Goal: Transaction & Acquisition: Book appointment/travel/reservation

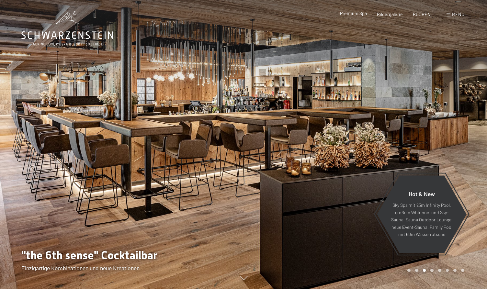
click at [355, 15] on span "Premium Spa" at bounding box center [353, 14] width 27 height 6
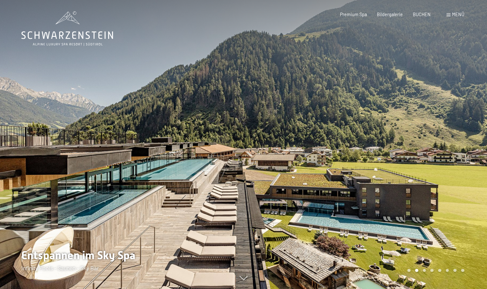
click at [453, 134] on div at bounding box center [364, 144] width 243 height 289
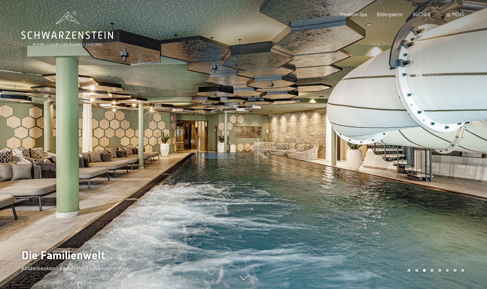
click at [453, 124] on div at bounding box center [364, 144] width 243 height 289
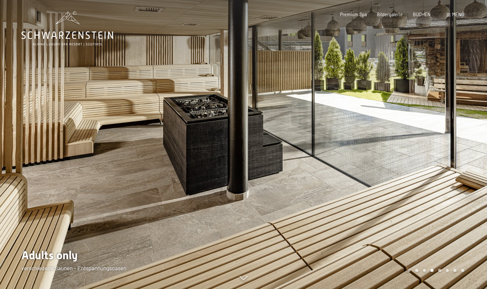
click at [454, 124] on div at bounding box center [364, 144] width 243 height 289
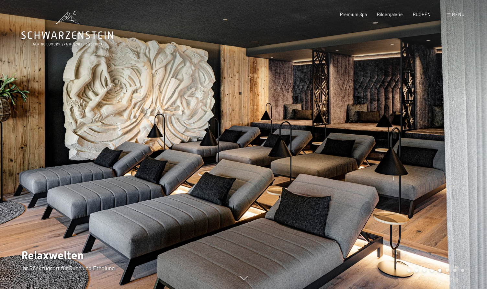
click at [454, 124] on div at bounding box center [364, 144] width 243 height 289
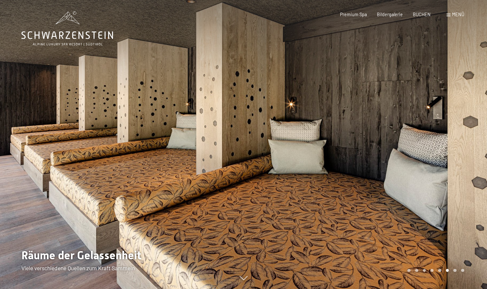
click at [454, 123] on div at bounding box center [364, 144] width 243 height 289
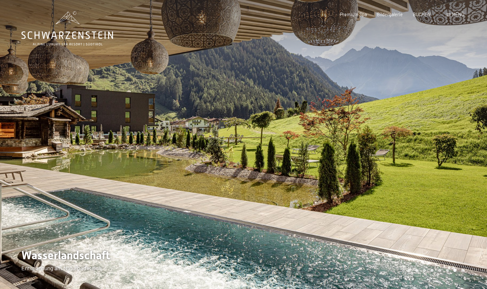
click at [454, 123] on div at bounding box center [364, 144] width 243 height 289
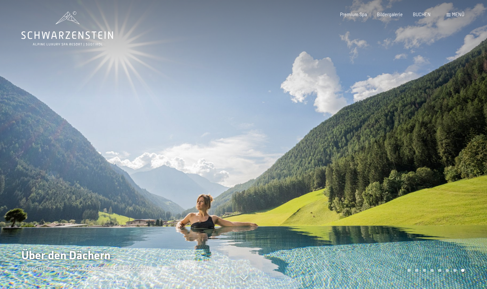
click at [454, 123] on div at bounding box center [364, 144] width 243 height 289
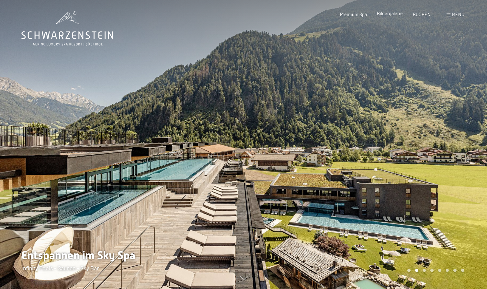
click at [389, 16] on span "Bildergalerie" at bounding box center [390, 14] width 26 height 6
click at [387, 14] on span "Bildergalerie" at bounding box center [390, 14] width 26 height 6
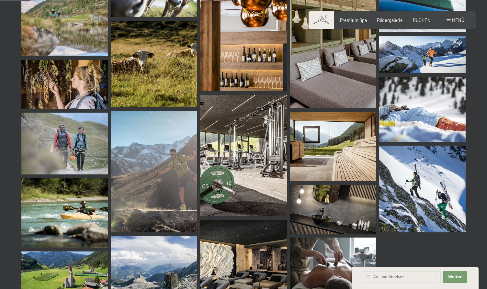
scroll to position [427, 0]
click at [235, 158] on img at bounding box center [243, 155] width 86 height 121
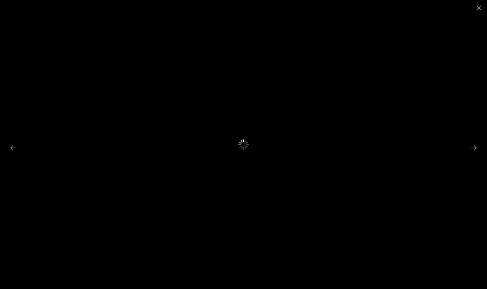
scroll to position [0, 0]
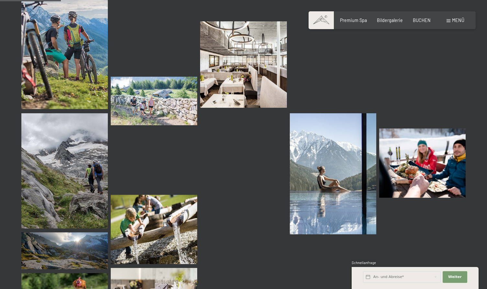
scroll to position [855, 0]
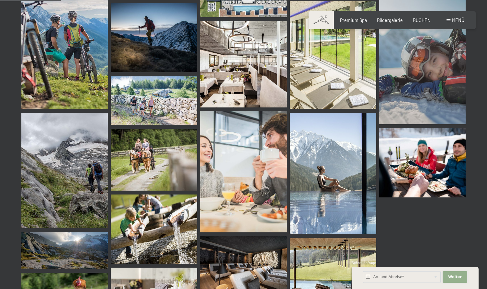
click at [450, 275] on span "Weiter" at bounding box center [455, 276] width 14 height 5
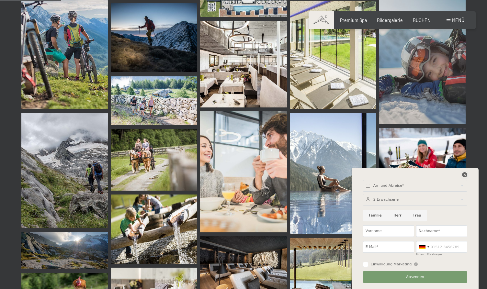
click at [463, 174] on icon at bounding box center [464, 174] width 5 height 5
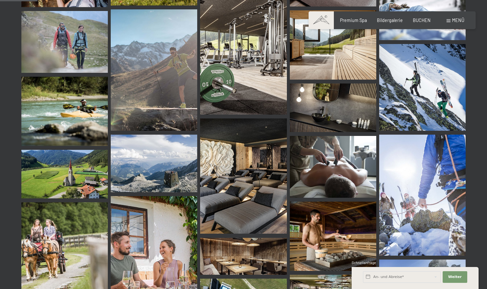
scroll to position [527, 0]
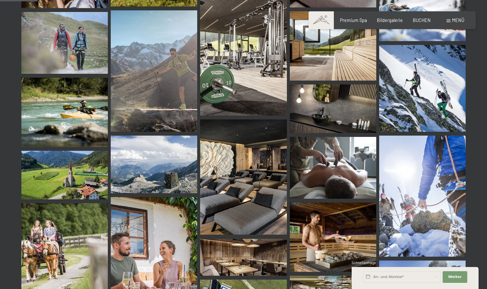
click at [240, 79] on img at bounding box center [243, 54] width 86 height 121
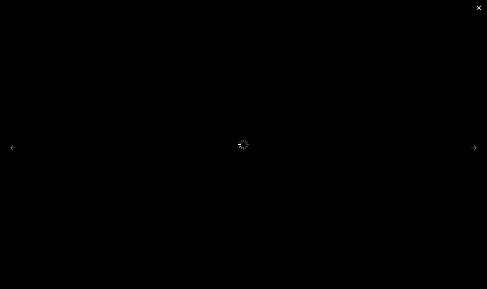
click at [479, 8] on button "Close gallery" at bounding box center [479, 7] width 16 height 15
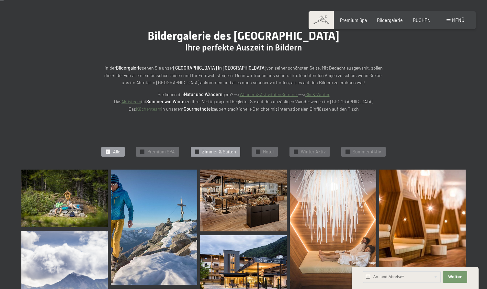
click at [211, 150] on span "Zimmer & Suiten" at bounding box center [219, 152] width 34 height 6
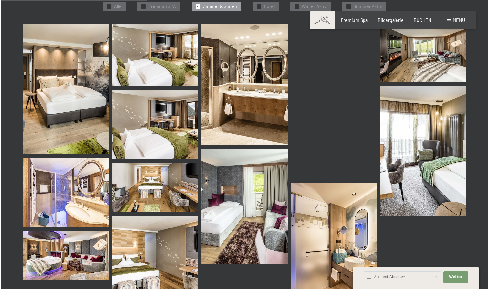
scroll to position [194, 0]
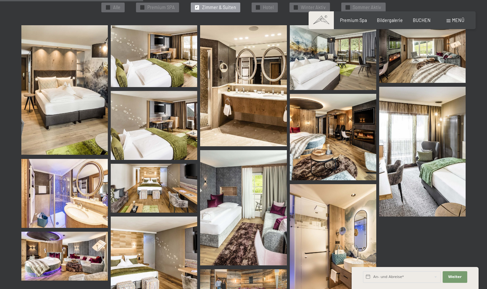
click at [80, 68] on img at bounding box center [64, 90] width 86 height 130
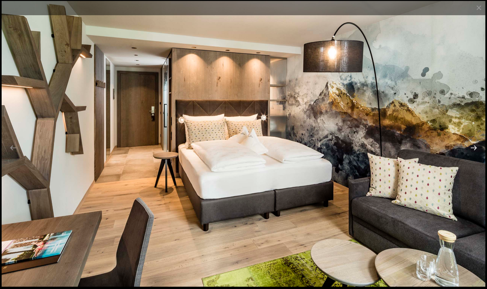
click at [475, 147] on button "Next slide" at bounding box center [474, 147] width 14 height 13
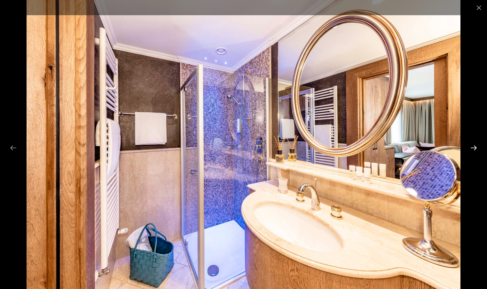
click at [475, 147] on button "Next slide" at bounding box center [474, 147] width 14 height 13
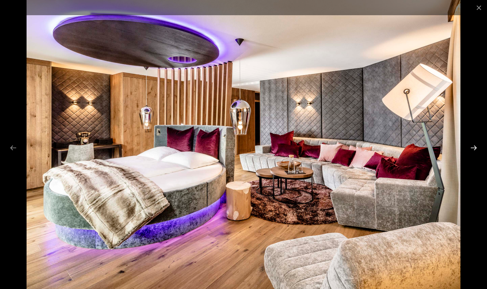
click at [475, 147] on button "Next slide" at bounding box center [474, 147] width 14 height 13
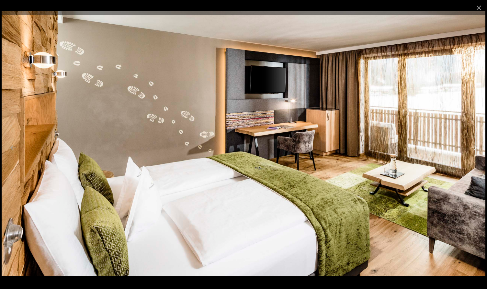
click at [475, 147] on button "Next slide" at bounding box center [474, 147] width 14 height 13
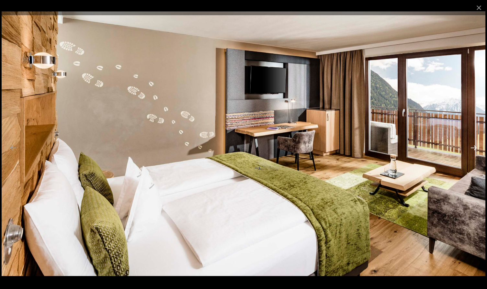
click at [475, 147] on button "Next slide" at bounding box center [474, 147] width 14 height 13
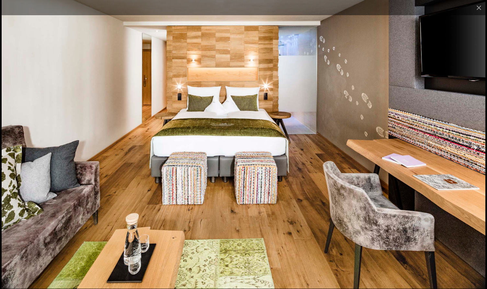
click at [475, 147] on button "Next slide" at bounding box center [474, 147] width 14 height 13
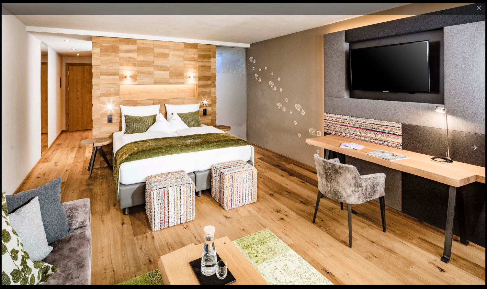
click at [475, 147] on button "Next slide" at bounding box center [474, 147] width 14 height 13
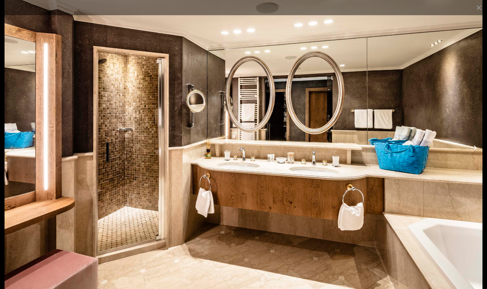
click at [475, 147] on button "Next slide" at bounding box center [474, 147] width 14 height 13
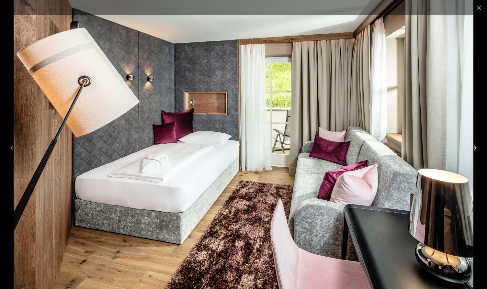
click at [475, 147] on button "Next slide" at bounding box center [474, 147] width 14 height 13
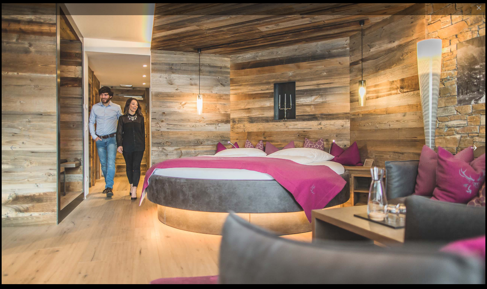
click at [475, 147] on button "Next slide" at bounding box center [474, 147] width 14 height 13
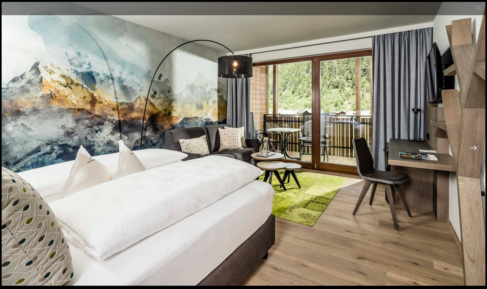
click at [475, 147] on button "Next slide" at bounding box center [474, 147] width 14 height 13
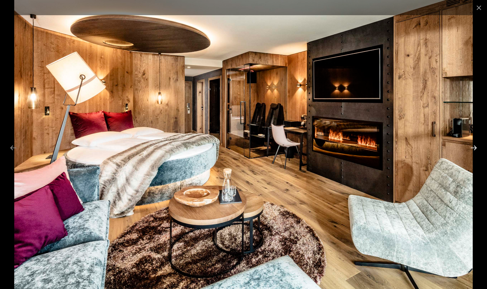
click at [475, 147] on button "Next slide" at bounding box center [474, 147] width 14 height 13
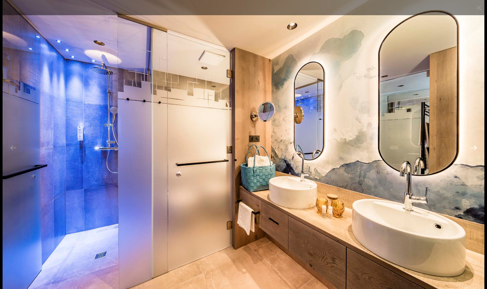
click at [475, 147] on button "Next slide" at bounding box center [474, 147] width 14 height 13
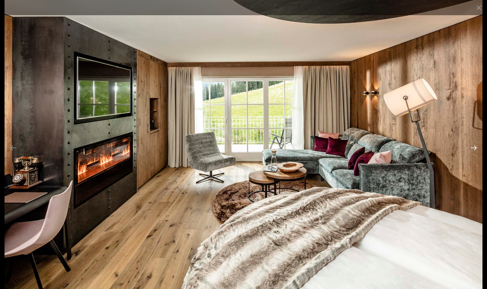
click at [475, 147] on button "Next slide" at bounding box center [474, 147] width 14 height 13
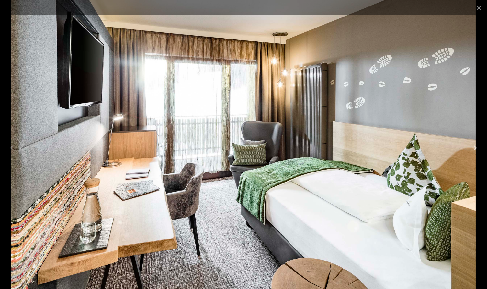
click at [475, 147] on button "Next slide" at bounding box center [474, 147] width 14 height 13
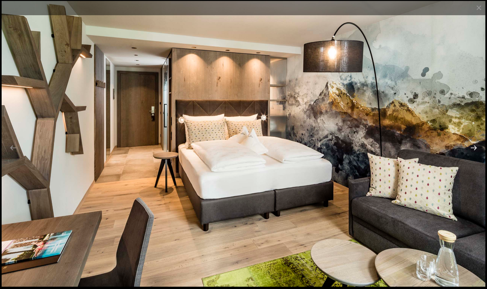
click at [475, 147] on button "Next slide" at bounding box center [474, 147] width 14 height 13
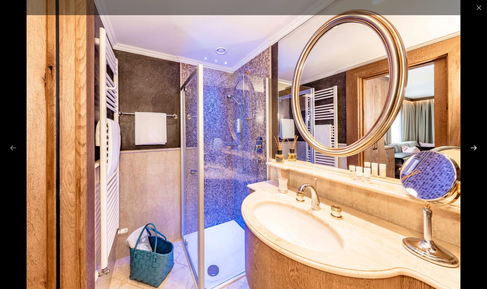
click at [475, 147] on button "Next slide" at bounding box center [474, 147] width 14 height 13
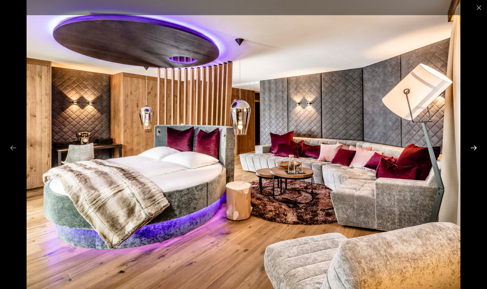
click at [475, 147] on button "Next slide" at bounding box center [474, 147] width 14 height 13
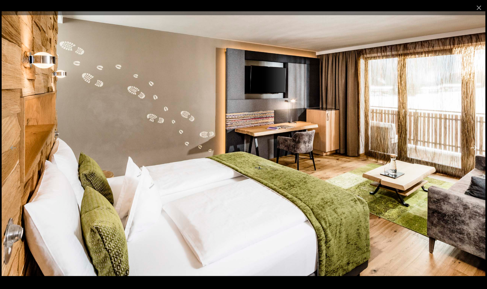
click at [475, 147] on button "Next slide" at bounding box center [474, 147] width 14 height 13
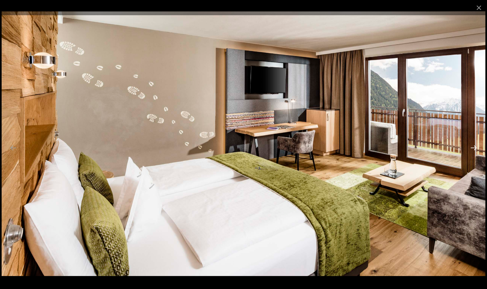
click at [475, 147] on button "Next slide" at bounding box center [474, 147] width 14 height 13
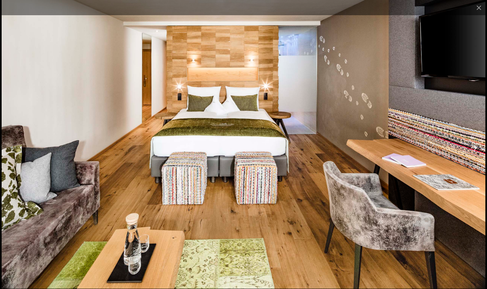
click at [475, 147] on button "Next slide" at bounding box center [474, 147] width 14 height 13
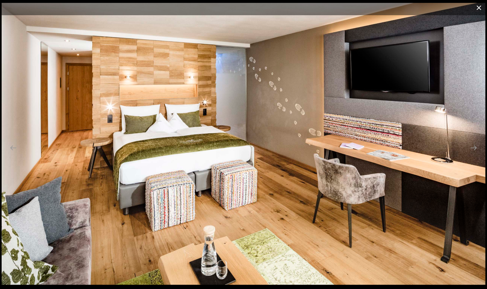
click at [479, 9] on button "Close gallery" at bounding box center [479, 7] width 16 height 15
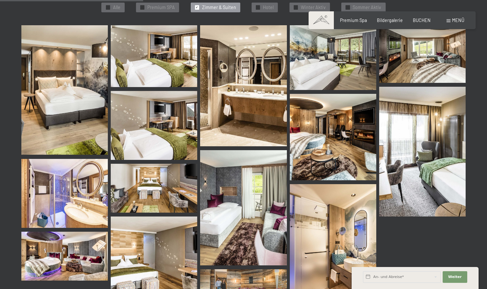
click at [454, 21] on span "Menü" at bounding box center [458, 20] width 12 height 6
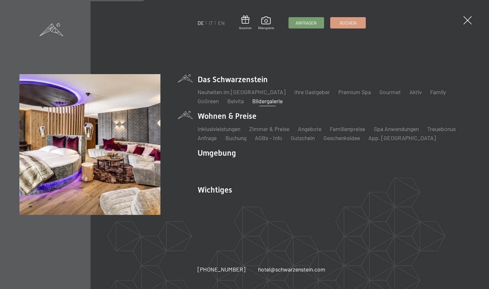
click at [230, 117] on li "Wohnen & Preise Inklusivleistungen Zimmer & Preise Liste Angebote Liste Familie…" at bounding box center [334, 126] width 272 height 31
click at [225, 116] on li "Wohnen & Preise Inklusivleistungen Zimmer & Preise Liste Angebote Liste Familie…" at bounding box center [334, 126] width 272 height 31
click at [215, 128] on link "Inklusivleistungen" at bounding box center [219, 128] width 43 height 7
click at [220, 128] on link "Inklusivleistungen" at bounding box center [219, 128] width 43 height 7
click at [218, 129] on link "Inklusivleistungen" at bounding box center [219, 128] width 43 height 7
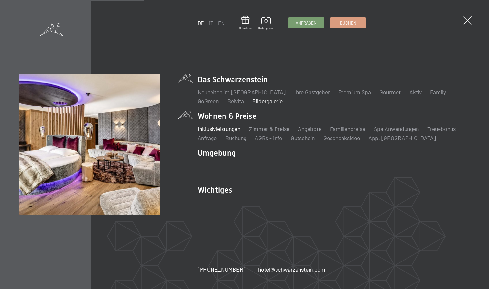
click at [218, 129] on link "Inklusivleistungen" at bounding box center [219, 128] width 43 height 7
click at [229, 117] on li "Wohnen & Preise Inklusivleistungen Zimmer & Preise Liste Angebote Liste Familie…" at bounding box center [334, 126] width 272 height 31
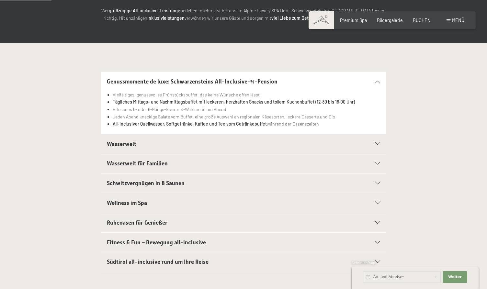
scroll to position [110, 0]
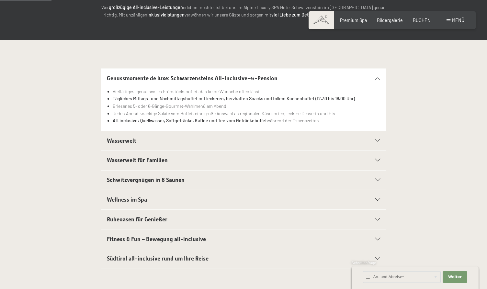
click at [117, 140] on span "Wasserwelt" at bounding box center [121, 141] width 29 height 6
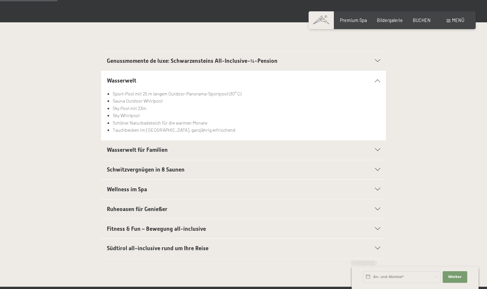
scroll to position [135, 0]
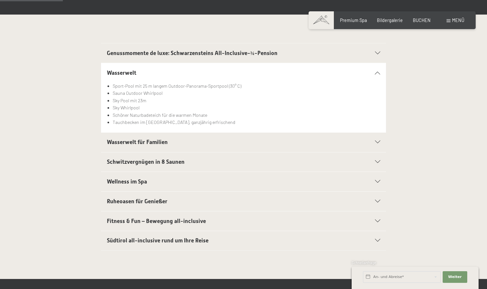
click at [120, 140] on span "Wasserwelt für Familien" at bounding box center [137, 142] width 61 height 6
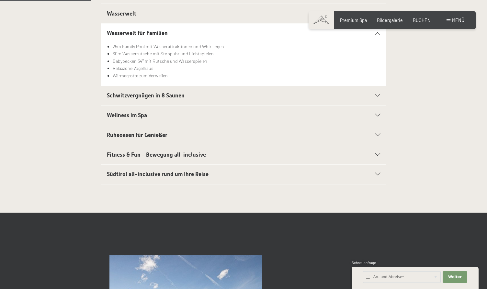
scroll to position [195, 0]
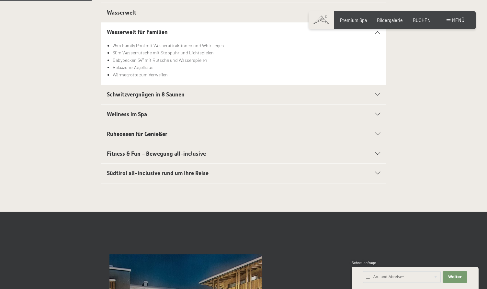
click at [120, 94] on span "Schwitzvergnügen in 8 Saunen" at bounding box center [146, 94] width 78 height 6
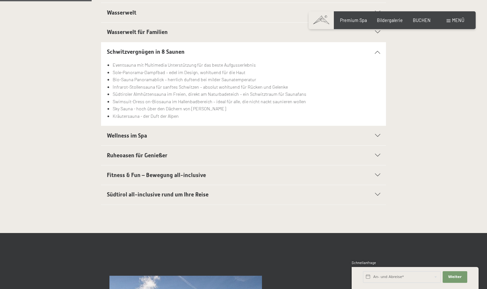
click at [122, 135] on span "Wellness im Spa" at bounding box center [127, 135] width 40 height 6
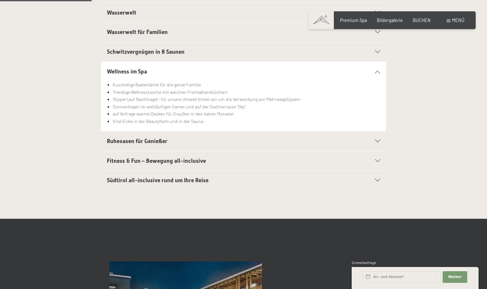
click at [125, 140] on span "Ruheoasen für Genießer" at bounding box center [137, 141] width 61 height 6
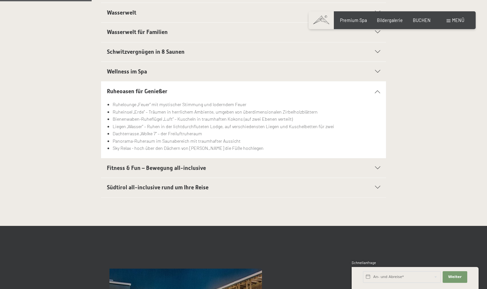
click at [155, 169] on span "Fitness & Fun – Bewegung all-inclusive" at bounding box center [156, 168] width 99 height 6
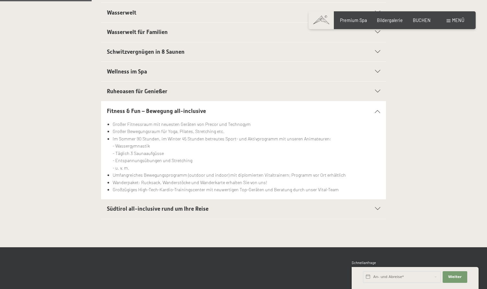
click at [172, 208] on span "Südtirol all-inclusive rund um Ihre Reise" at bounding box center [158, 208] width 102 height 6
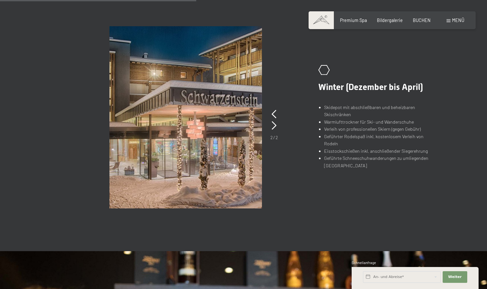
scroll to position [412, 0]
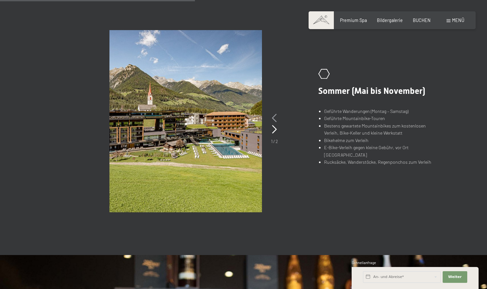
click at [274, 116] on icon at bounding box center [274, 118] width 5 height 8
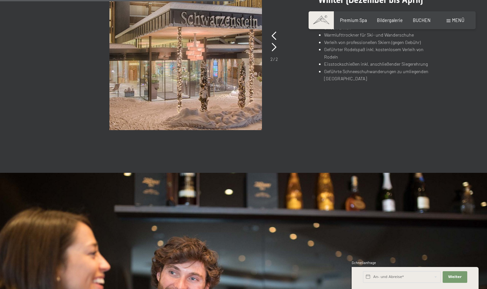
scroll to position [486, 0]
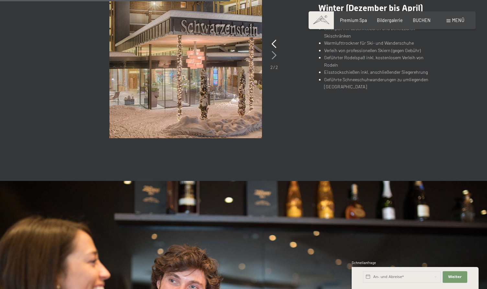
click at [273, 54] on icon at bounding box center [274, 55] width 5 height 8
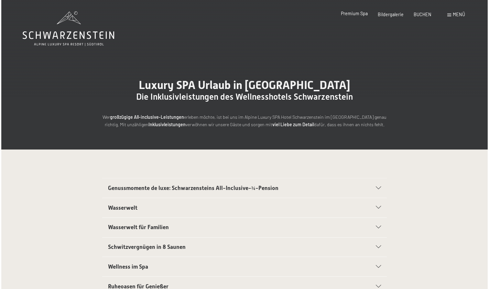
scroll to position [0, 0]
click at [453, 15] on span "Menü" at bounding box center [458, 15] width 12 height 6
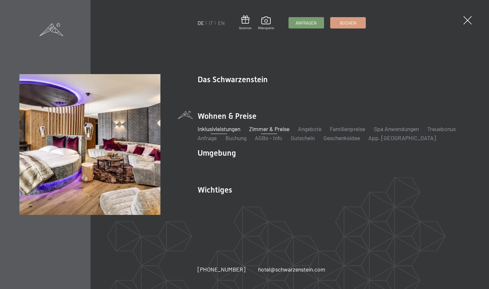
click at [265, 127] on link "Zimmer & Preise" at bounding box center [269, 128] width 40 height 7
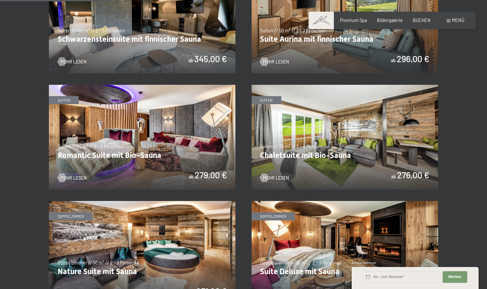
scroll to position [405, 0]
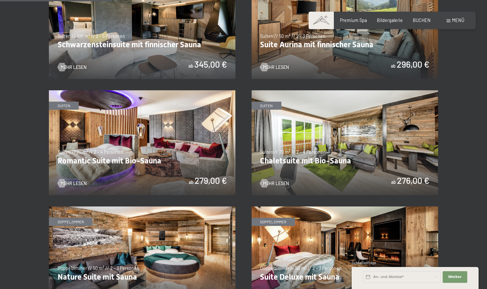
click at [134, 148] on img at bounding box center [142, 142] width 186 height 105
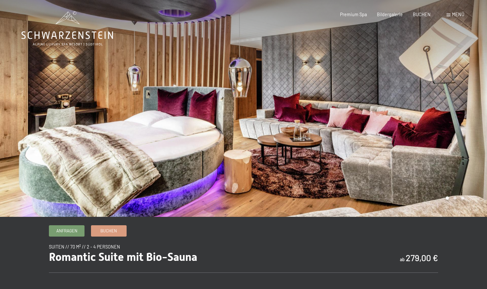
click at [453, 111] on div at bounding box center [364, 108] width 243 height 217
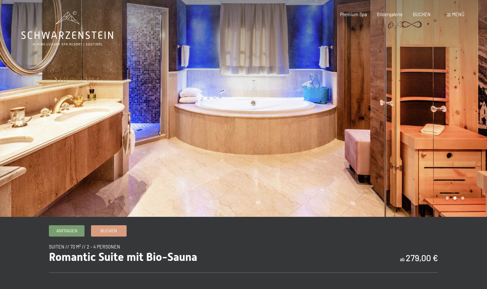
click at [453, 113] on div at bounding box center [364, 108] width 243 height 217
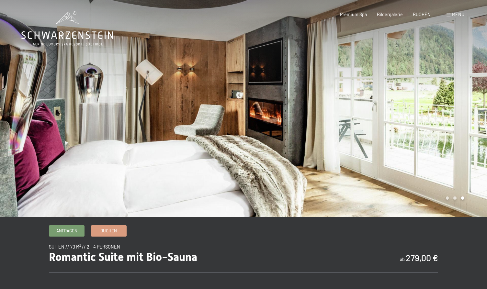
click at [453, 115] on div at bounding box center [364, 108] width 243 height 217
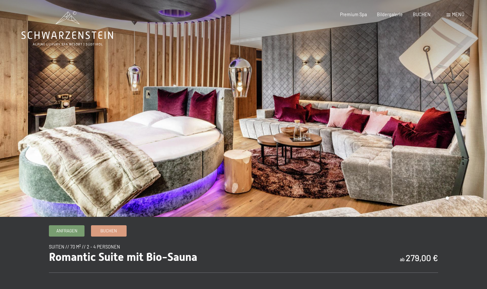
click at [453, 115] on div at bounding box center [364, 108] width 243 height 217
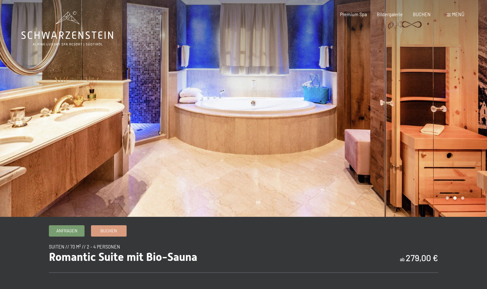
click at [453, 115] on div at bounding box center [364, 108] width 243 height 217
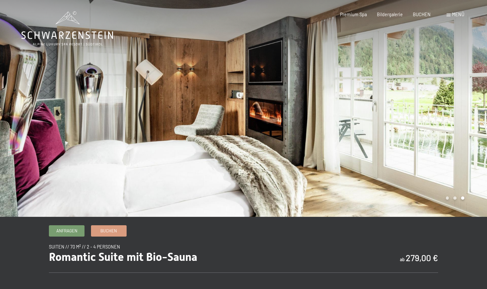
click at [453, 115] on div at bounding box center [364, 108] width 243 height 217
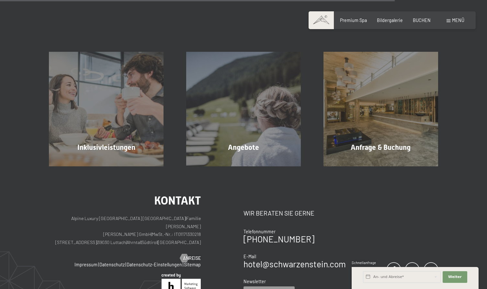
scroll to position [621, 0]
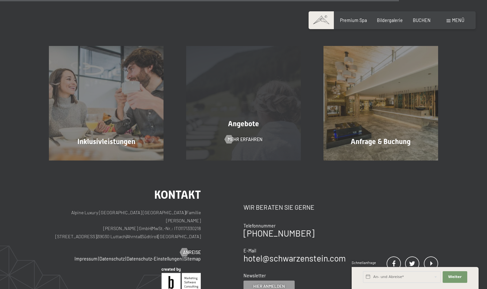
click at [251, 113] on div "Angebote Mehr erfahren" at bounding box center [243, 103] width 137 height 114
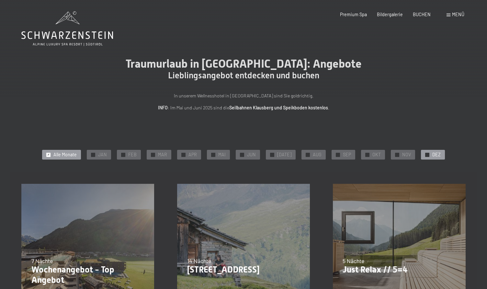
click at [425, 153] on div "✓ DEZ" at bounding box center [433, 155] width 24 height 10
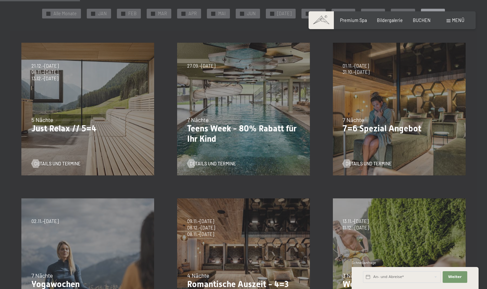
scroll to position [146, 0]
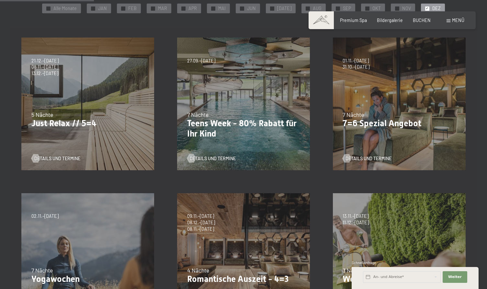
click at [82, 127] on p "Just Relax // 5=4" at bounding box center [87, 123] width 113 height 10
click at [55, 159] on span "Details und Termine" at bounding box center [64, 158] width 46 height 6
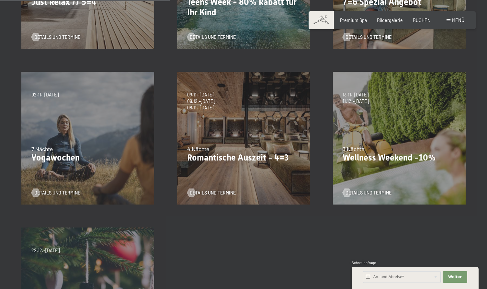
scroll to position [275, 0]
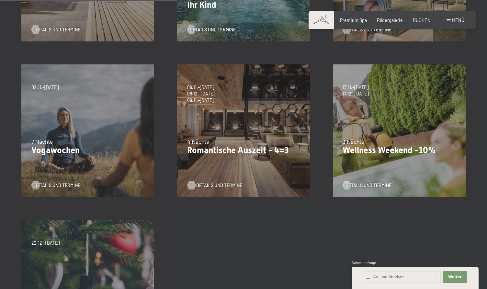
click at [211, 183] on span "Details und Termine" at bounding box center [219, 185] width 46 height 6
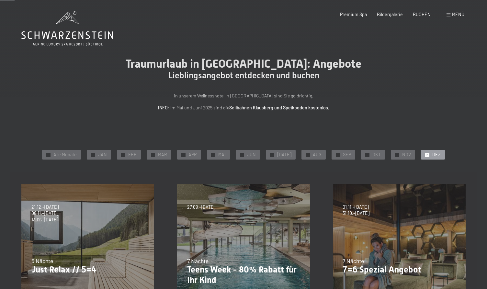
scroll to position [0, 0]
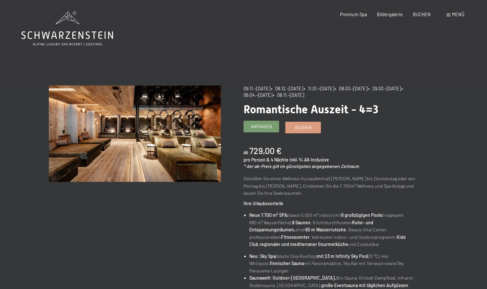
click at [257, 127] on span "Anfragen" at bounding box center [261, 127] width 21 height 6
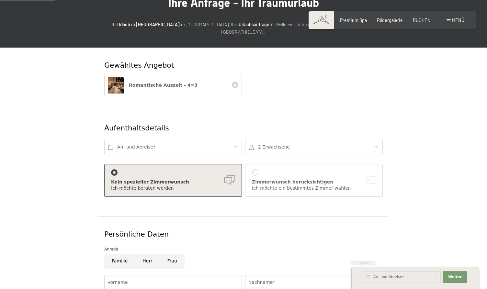
scroll to position [66, 0]
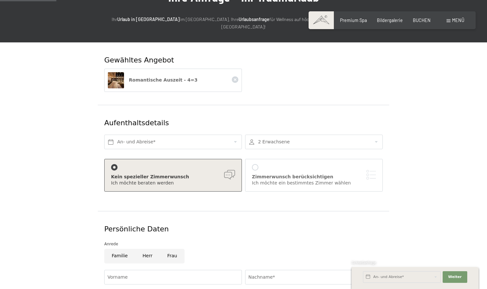
click at [254, 164] on div at bounding box center [255, 167] width 6 height 6
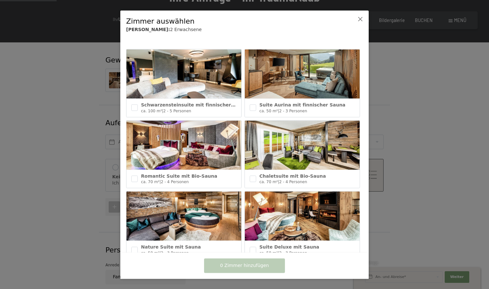
click at [179, 143] on img at bounding box center [184, 144] width 115 height 49
checkbox input "true"
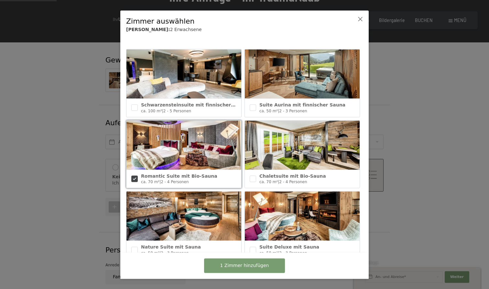
click at [219, 262] on button "1 Zimmer hinzufügen" at bounding box center [244, 265] width 81 height 15
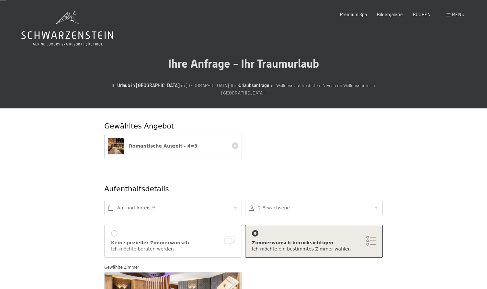
scroll to position [0, 0]
